Goal: Task Accomplishment & Management: Complete application form

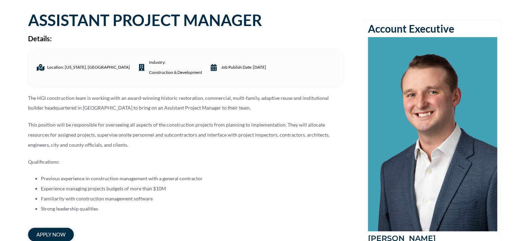
scroll to position [69, 0]
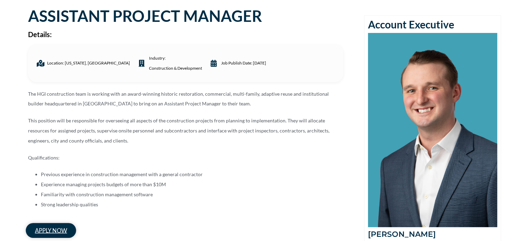
drag, startPoint x: 63, startPoint y: 227, endPoint x: 53, endPoint y: 227, distance: 10.4
click at [53, 227] on span "apply now" at bounding box center [51, 230] width 32 height 6
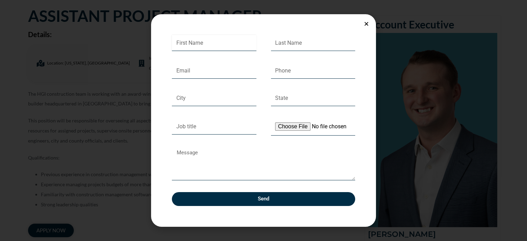
click at [219, 48] on input "First Name" at bounding box center [214, 43] width 85 height 16
type input "[PERSON_NAME]"
type input "[EMAIL_ADDRESS][DOMAIN_NAME]"
type input "9788083694"
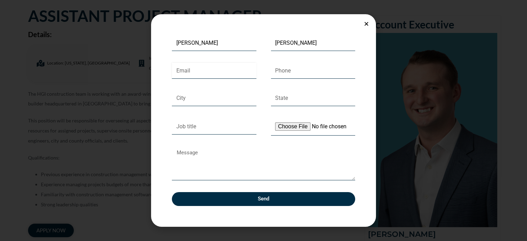
type input "[US_STATE]"
type input "DC"
click at [193, 127] on input "Job title" at bounding box center [214, 127] width 85 height 16
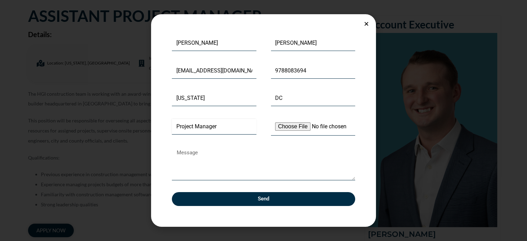
type input "Project Manager"
click at [295, 125] on input "Upload Your Resume" at bounding box center [313, 127] width 85 height 18
type input "C:\fakepath\[PERSON_NAME].pdf"
click at [231, 174] on textarea "Message" at bounding box center [263, 163] width 183 height 33
click at [193, 171] on textarea "Message" at bounding box center [263, 163] width 183 height 33
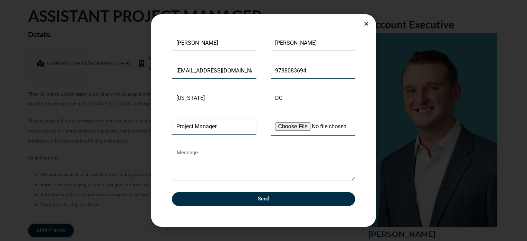
click at [220, 126] on input "Project Manager" at bounding box center [214, 127] width 85 height 16
type input "Project Manager / Assistant Project Manager"
drag, startPoint x: 236, startPoint y: 198, endPoint x: 208, endPoint y: 172, distance: 38.2
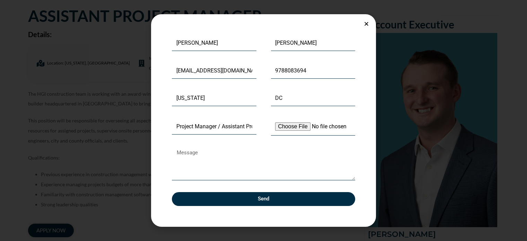
click at [208, 172] on div "First Name [PERSON_NAME] Last Name [PERSON_NAME] Email [EMAIL_ADDRESS][DOMAIN_N…" at bounding box center [264, 126] width 198 height 182
click at [207, 171] on textarea "Message" at bounding box center [263, 163] width 183 height 33
drag, startPoint x: 202, startPoint y: 153, endPoint x: 328, endPoint y: 154, distance: 126.1
click at [328, 154] on textarea "I look forward to the opportunity to further discuss this role!" at bounding box center [263, 163] width 183 height 33
type textarea "I look forward to the opportunity to further discuss this role!"
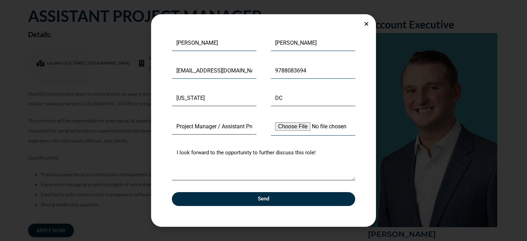
click at [260, 198] on span "Send" at bounding box center [263, 198] width 11 height 5
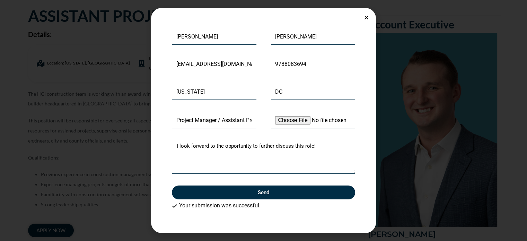
click at [93, 40] on div "First Name [PERSON_NAME] Last Name [PERSON_NAME] Email [EMAIL_ADDRESS][DOMAIN_N…" at bounding box center [263, 120] width 527 height 241
